Goal: Information Seeking & Learning: Check status

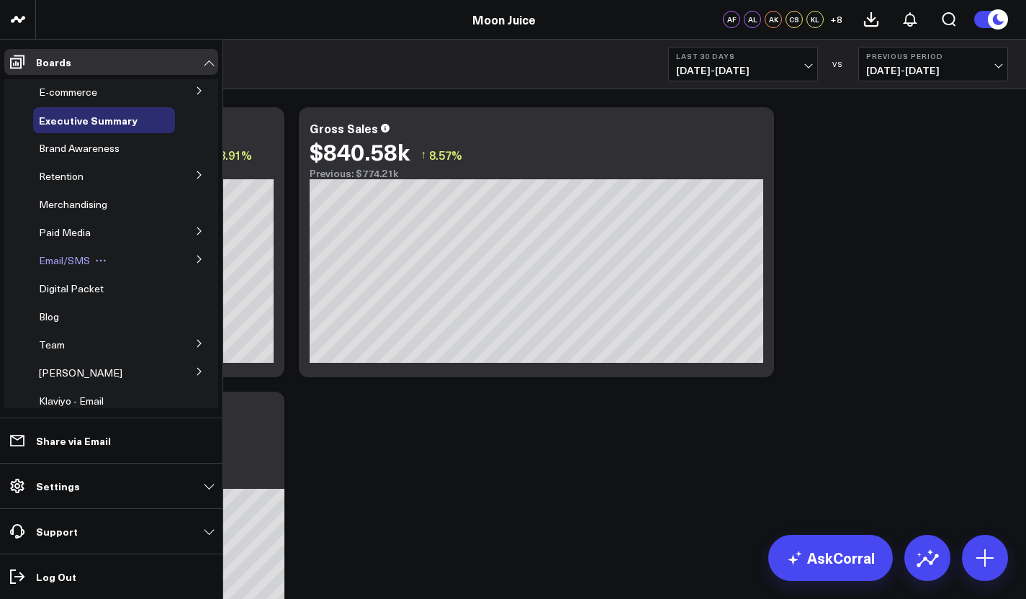
click at [84, 259] on span "Email/SMS" at bounding box center [64, 261] width 51 height 14
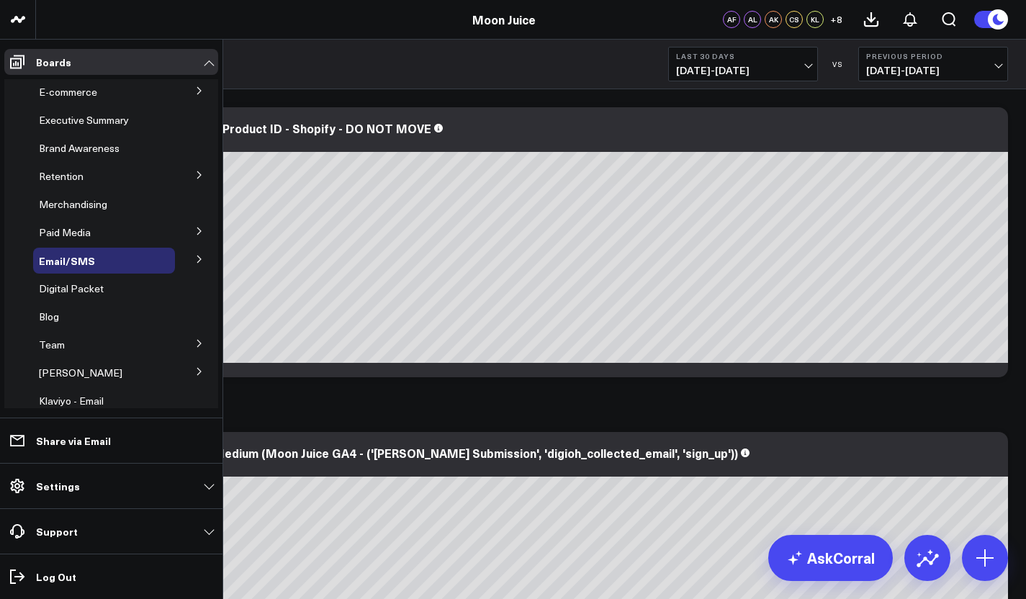
click at [197, 268] on button at bounding box center [199, 259] width 37 height 22
click at [129, 308] on span "Email Performance" at bounding box center [91, 312] width 87 height 14
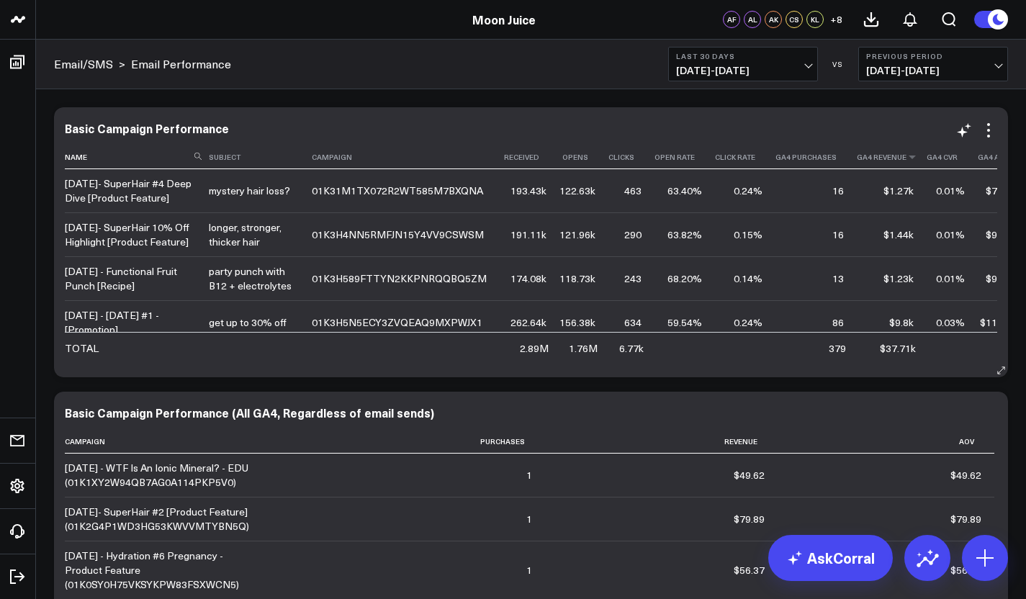
click at [882, 163] on th "Ga4 Revenue" at bounding box center [892, 158] width 70 height 24
click at [907, 158] on icon at bounding box center [913, 157] width 12 height 9
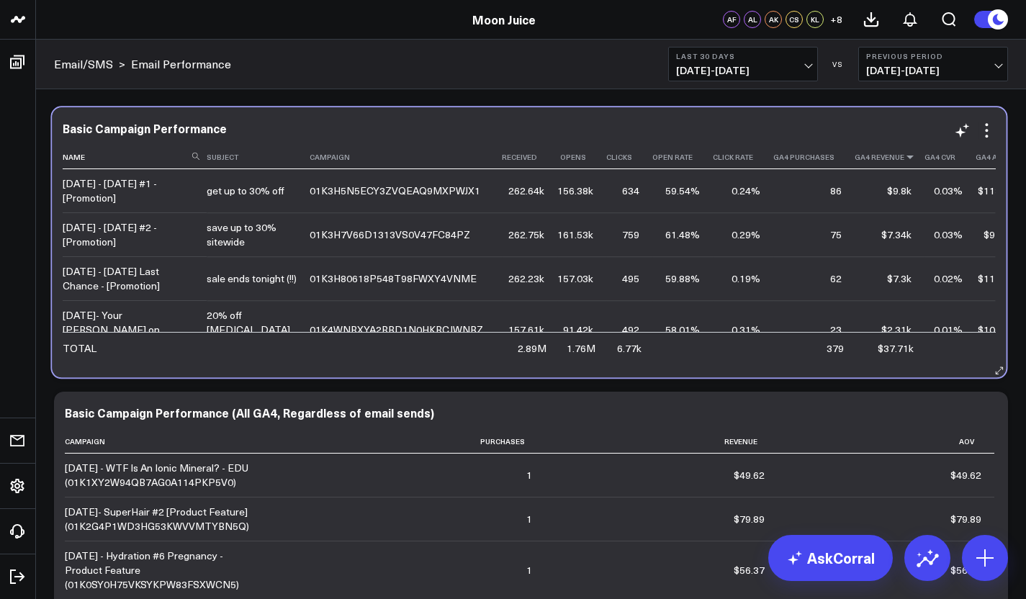
click at [905, 158] on icon at bounding box center [911, 157] width 12 height 9
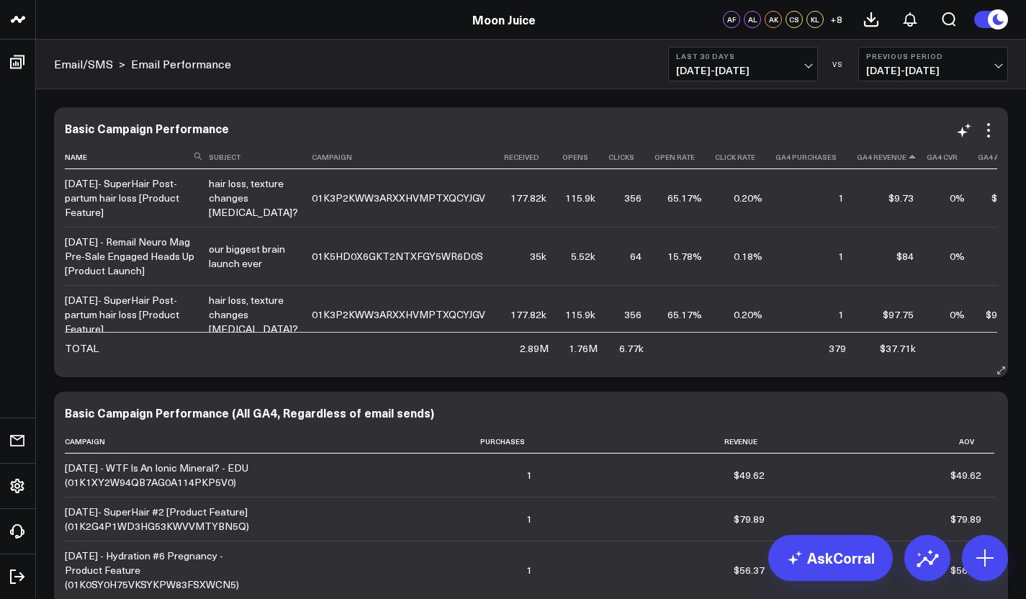
click at [907, 158] on icon at bounding box center [913, 157] width 12 height 9
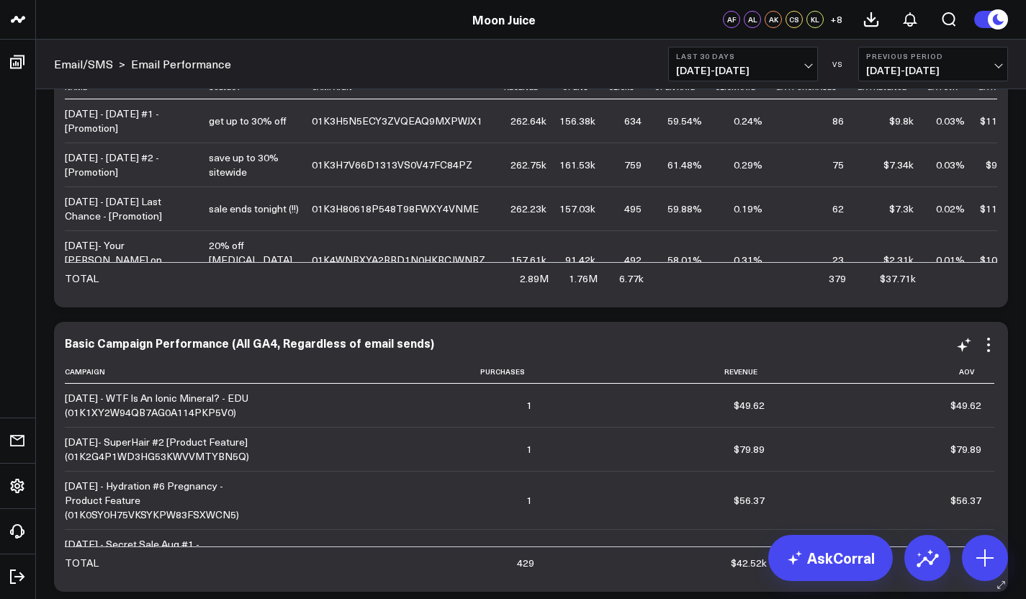
scroll to position [6, 0]
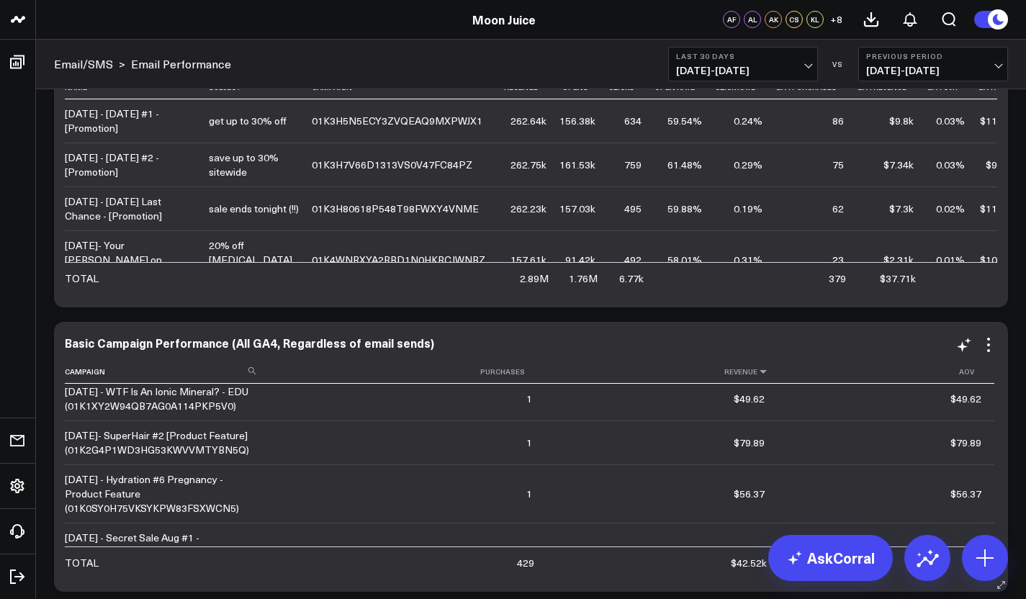
click at [758, 376] on icon at bounding box center [764, 371] width 12 height 9
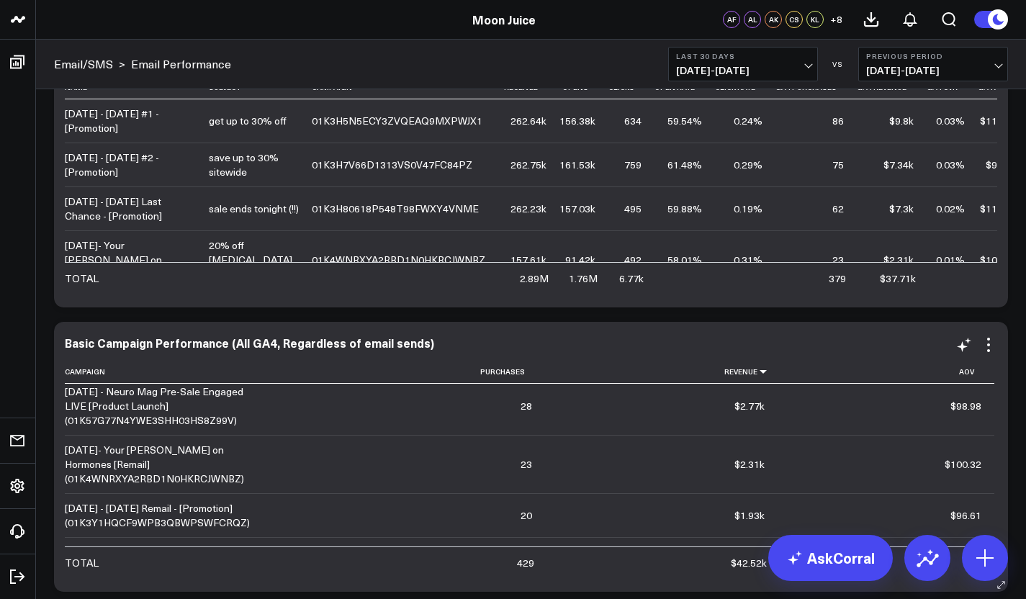
scroll to position [156, 0]
